Goal: Task Accomplishment & Management: Use online tool/utility

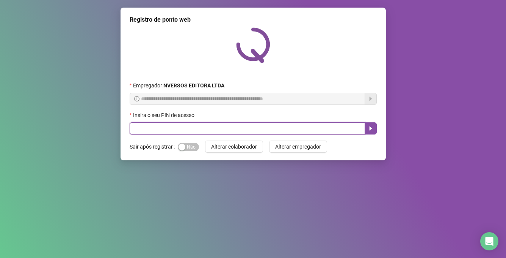
click at [195, 132] on input "text" at bounding box center [248, 128] width 236 height 12
type input "*****"
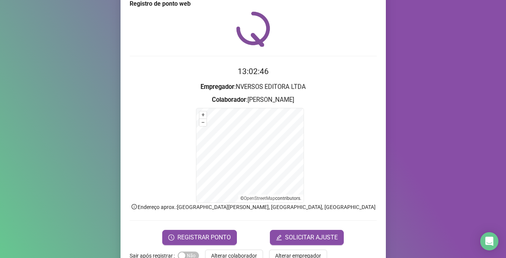
scroll to position [36, 0]
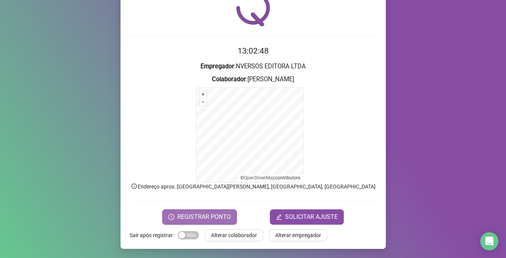
click at [189, 214] on span "REGISTRAR PONTO" at bounding box center [204, 216] width 53 height 9
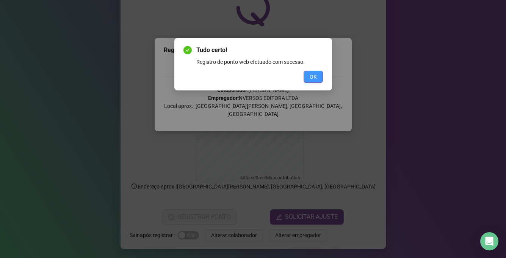
click at [308, 77] on button "OK" at bounding box center [313, 77] width 19 height 12
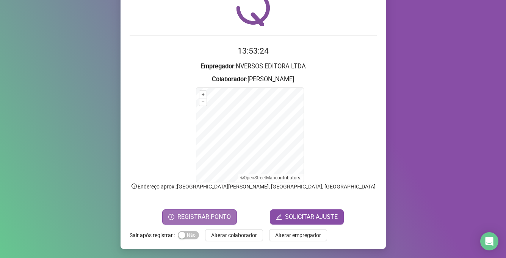
click at [209, 217] on span "REGISTRAR PONTO" at bounding box center [204, 216] width 53 height 9
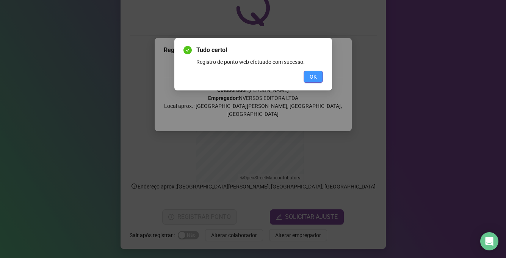
click at [322, 82] on button "OK" at bounding box center [313, 77] width 19 height 12
